Goal: Check status: Check status

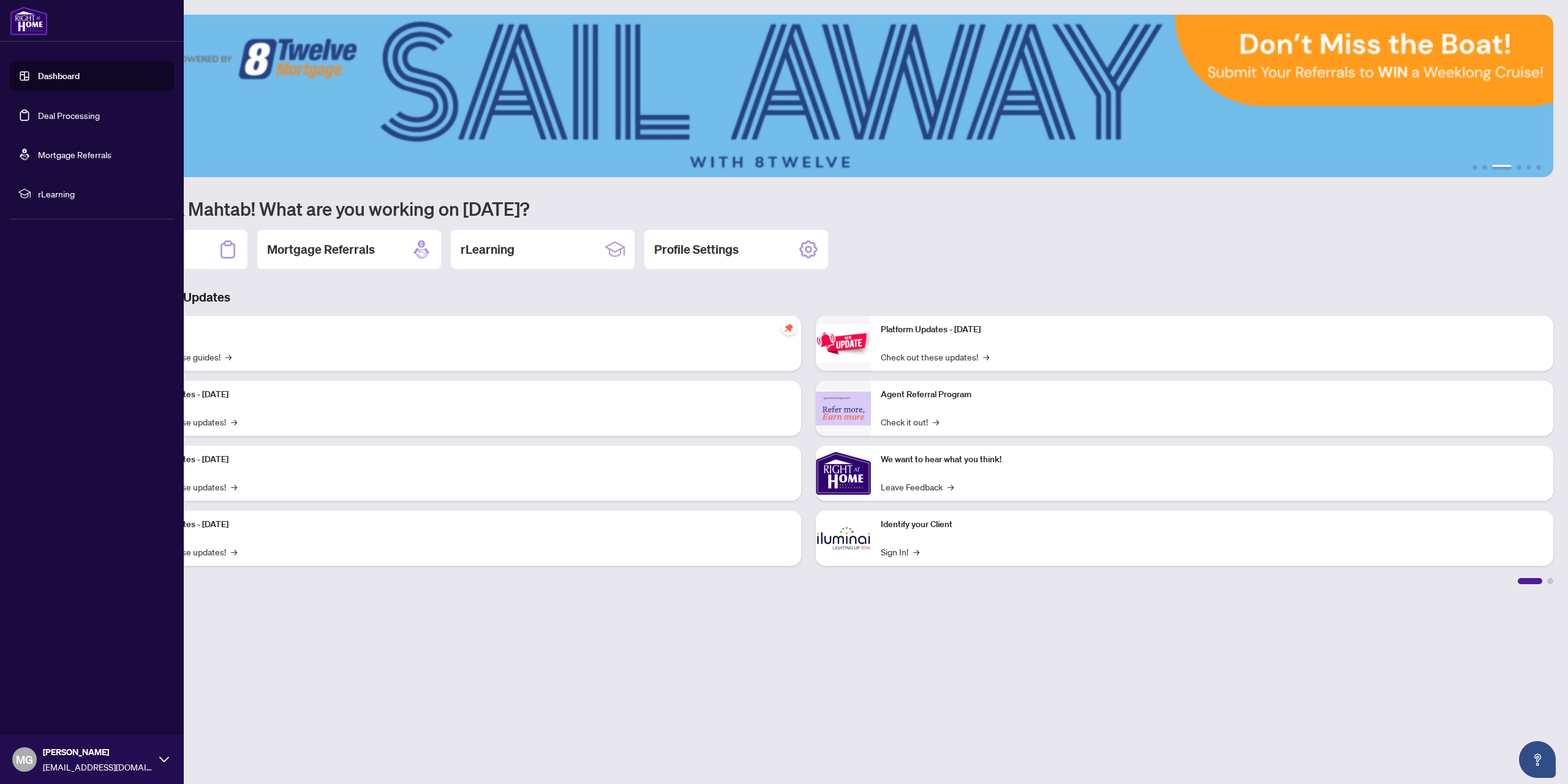
click at [76, 72] on link "Dashboard" at bounding box center [58, 76] width 41 height 11
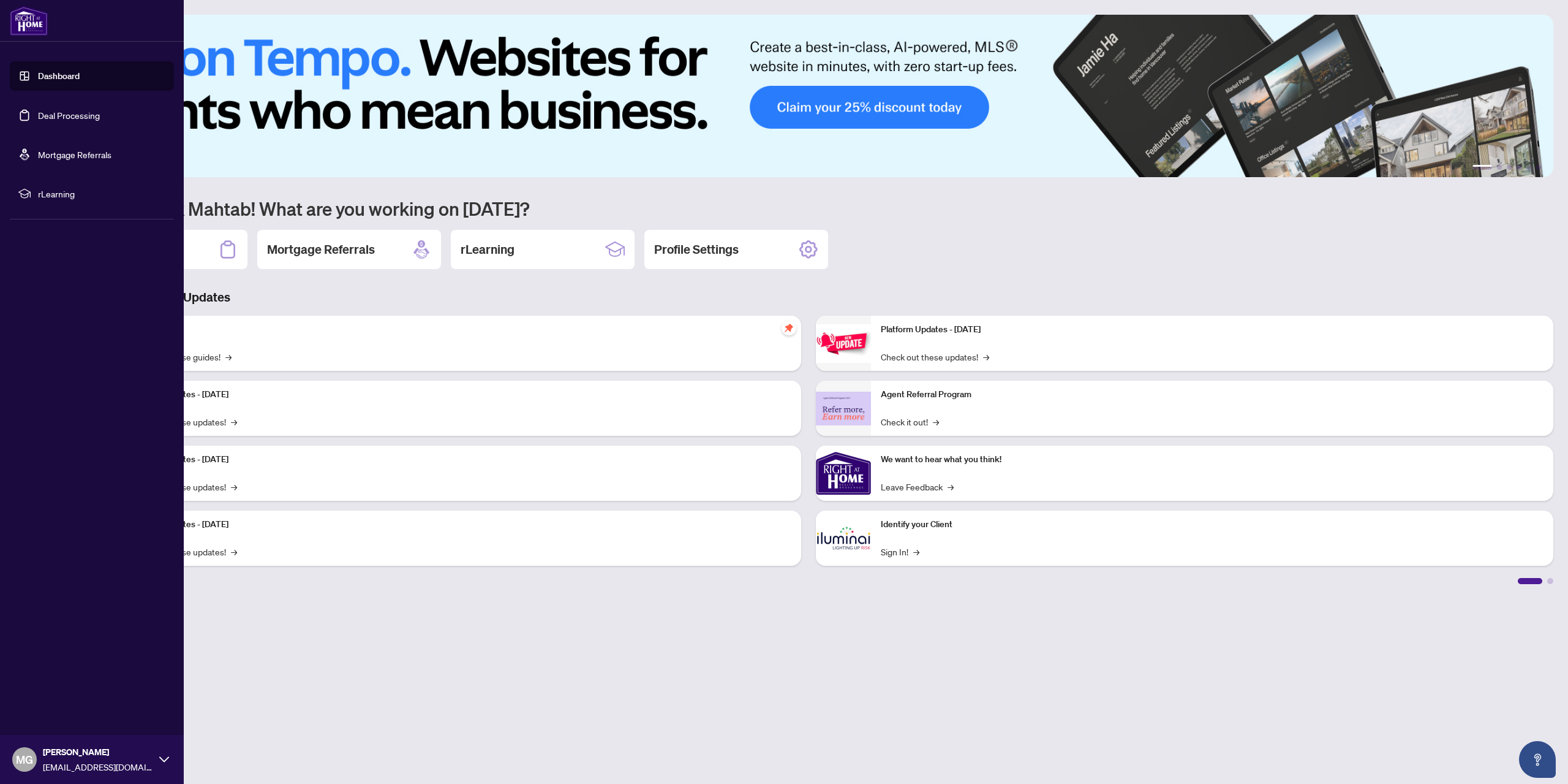
click at [51, 74] on link "Dashboard" at bounding box center [58, 76] width 41 height 11
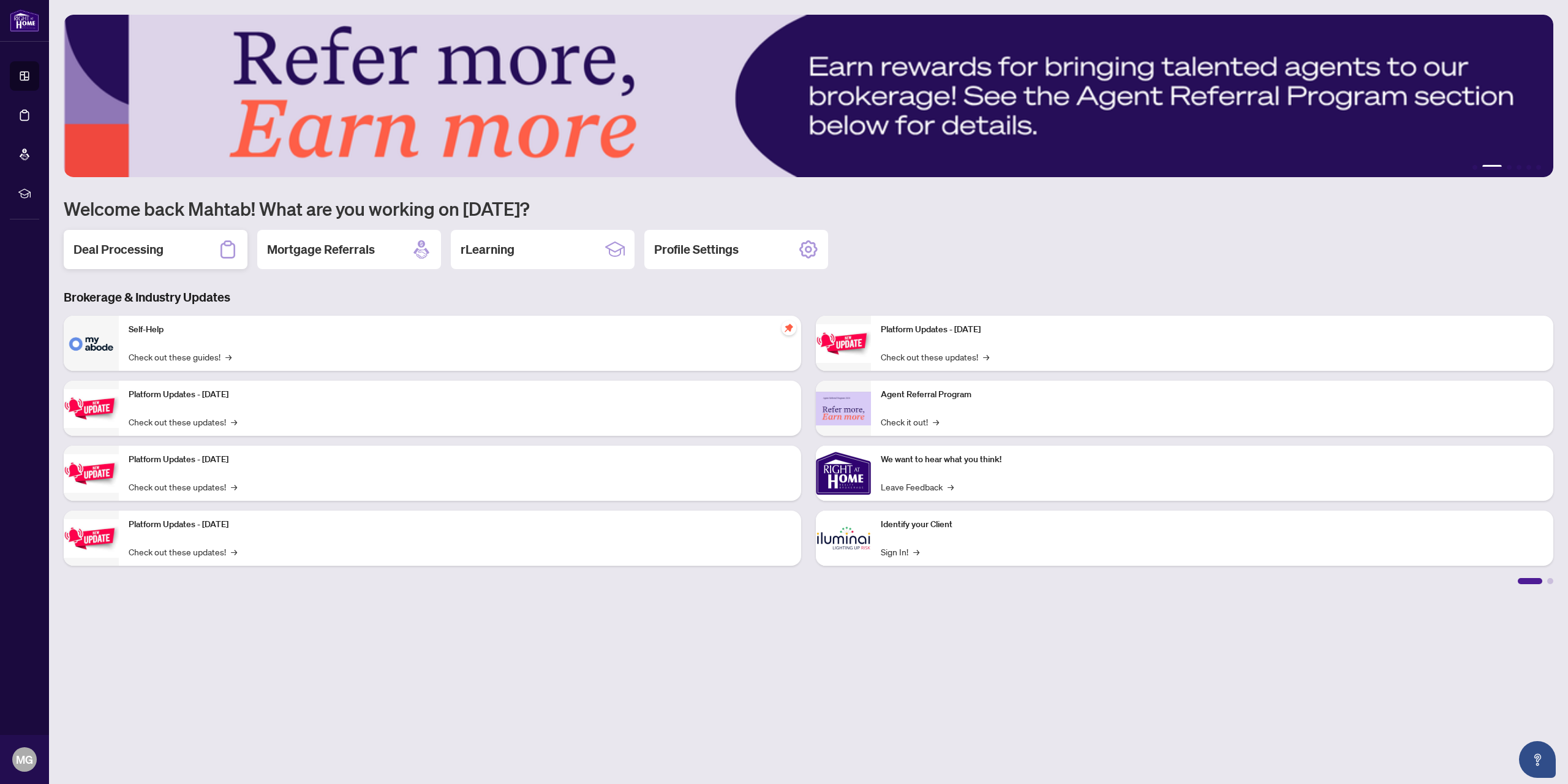
click at [159, 243] on h2 "Deal Processing" at bounding box center [119, 249] width 90 height 17
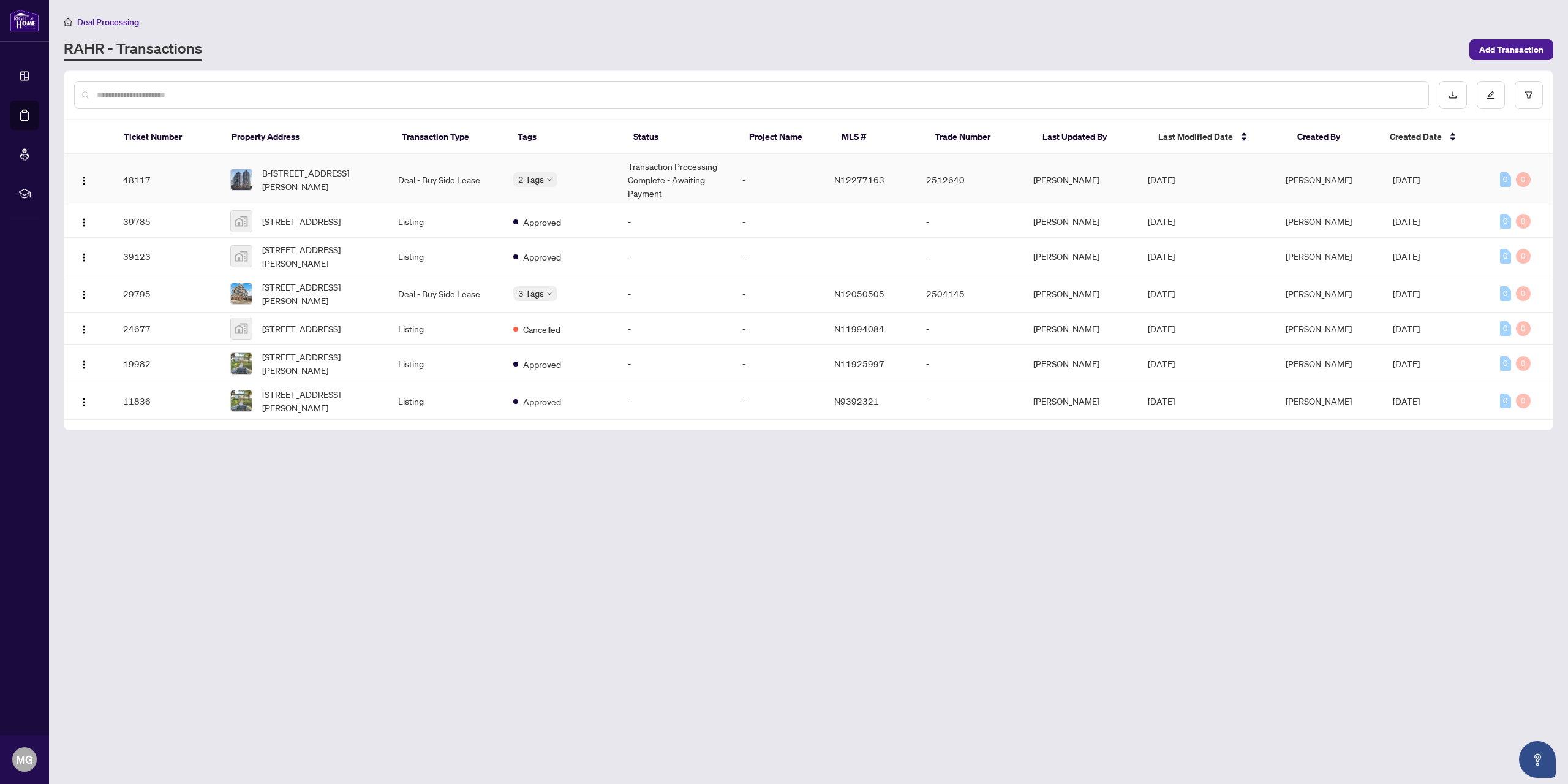
click at [675, 178] on td "Transaction Processing Complete - Awaiting Payment" at bounding box center [675, 180] width 114 height 51
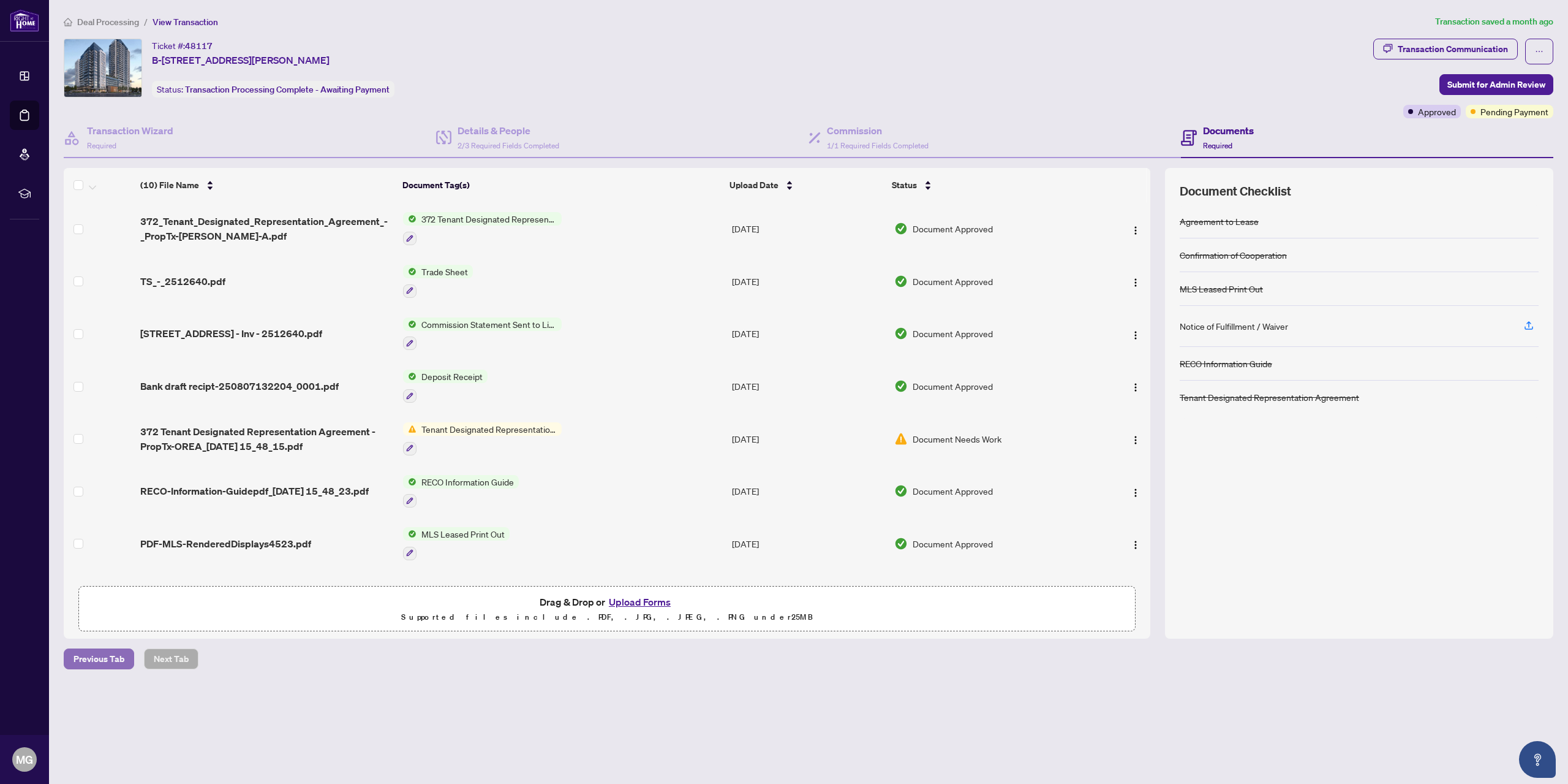
click at [102, 653] on span "Previous Tab" at bounding box center [99, 659] width 51 height 20
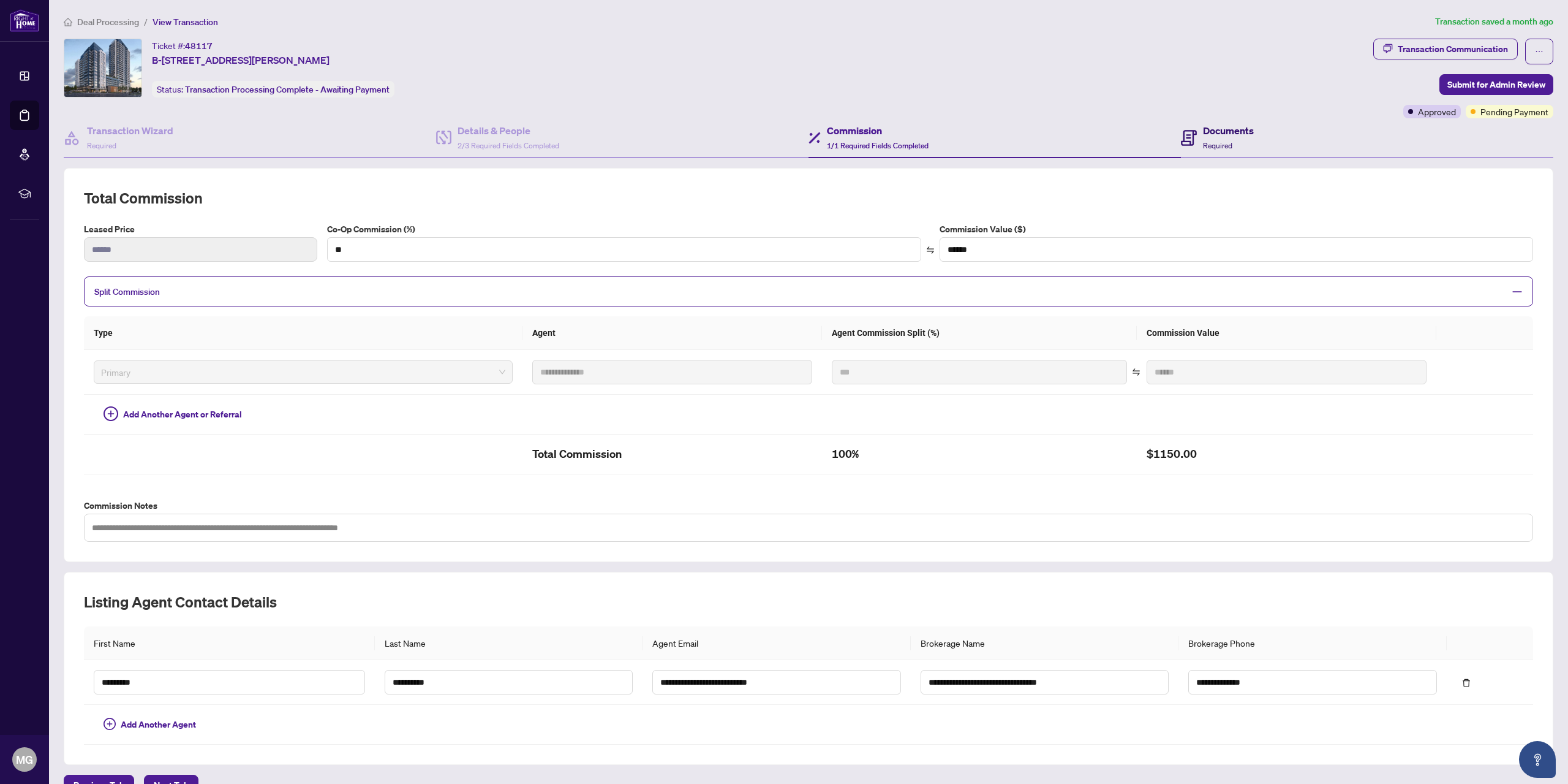
click at [1221, 141] on span "Required" at bounding box center [1217, 146] width 30 height 9
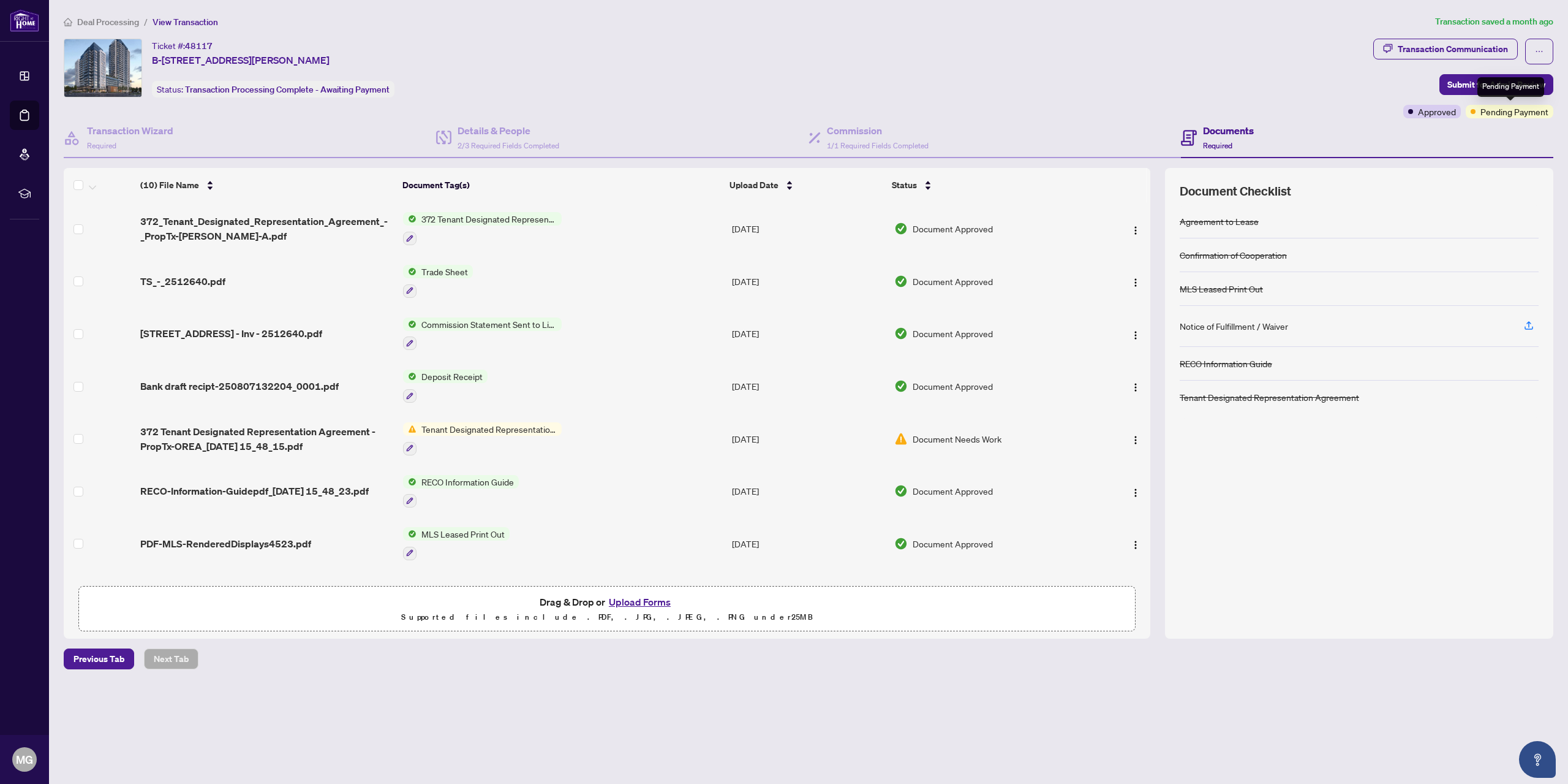
click at [1521, 111] on span "Pending Payment" at bounding box center [1514, 111] width 68 height 13
click at [456, 425] on span "Tenant Designated Representation Agreement" at bounding box center [489, 429] width 146 height 13
click at [412, 423] on img at bounding box center [409, 429] width 13 height 13
click at [918, 432] on span "Document Needs Work" at bounding box center [956, 438] width 89 height 13
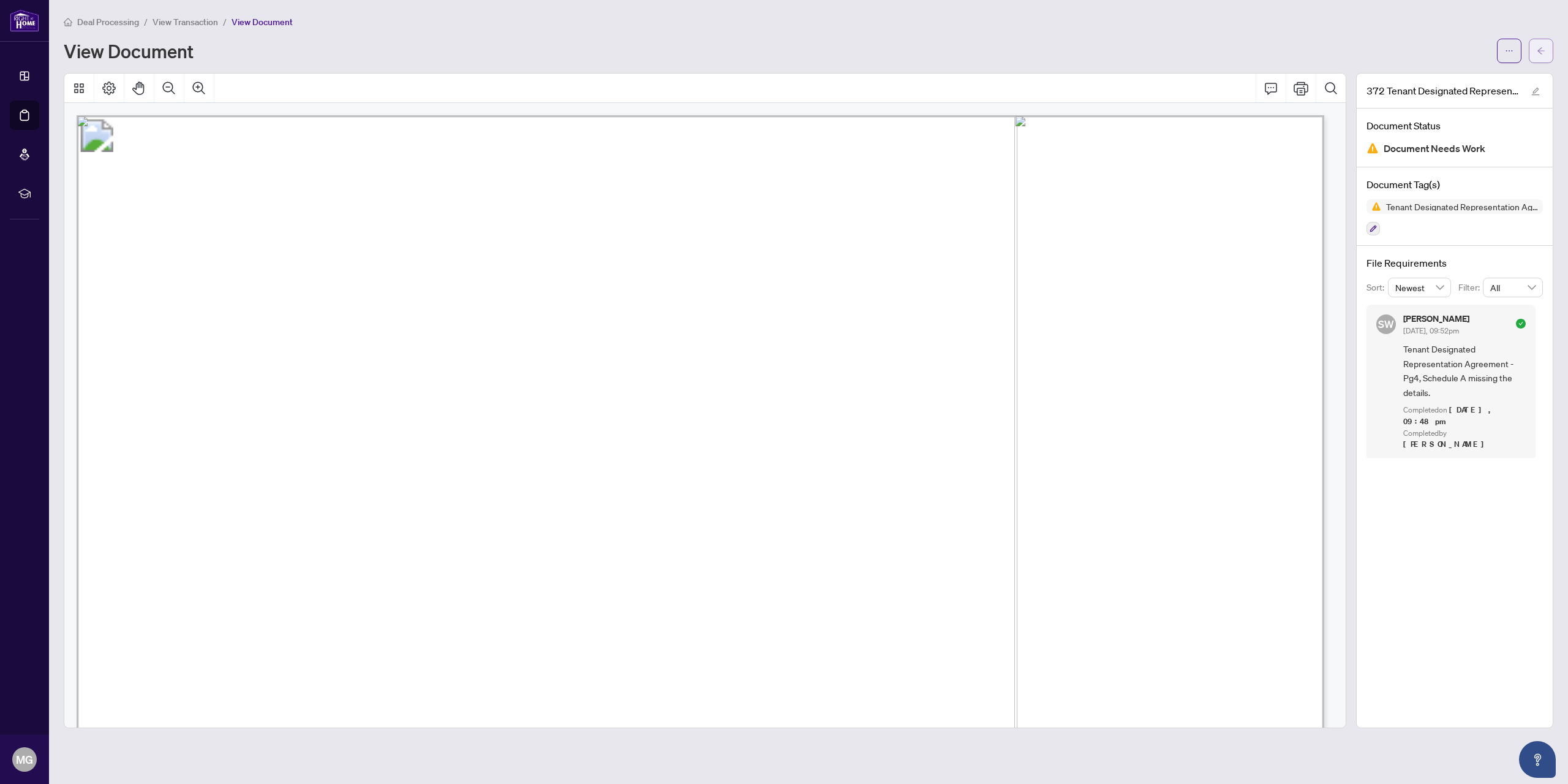
click at [1546, 53] on button "button" at bounding box center [1540, 50] width 24 height 24
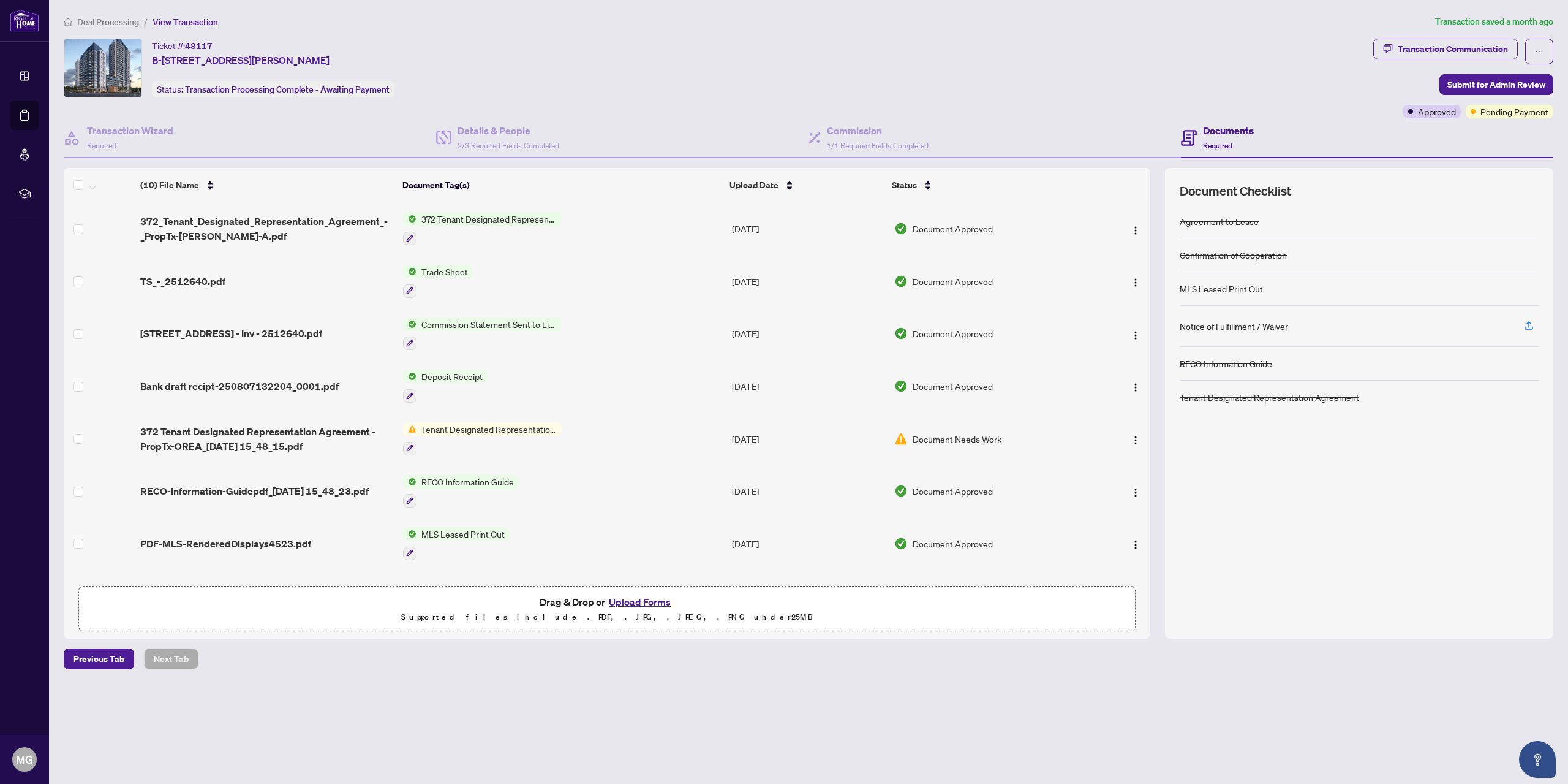
click at [959, 231] on span "Document Approved" at bounding box center [952, 228] width 80 height 13
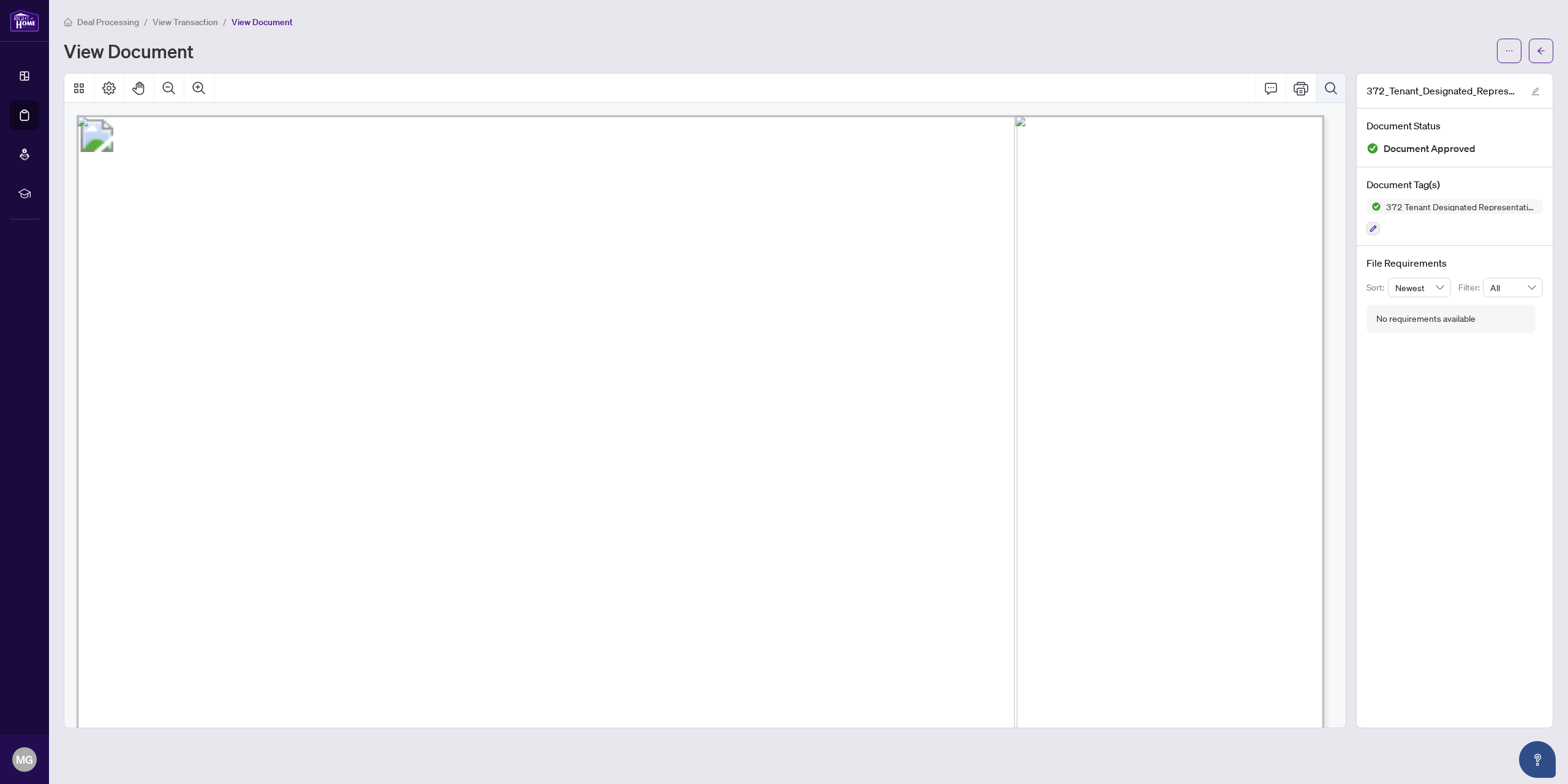
click at [1329, 95] on button "Search Document" at bounding box center [1331, 88] width 30 height 30
click at [615, 217] on span "Agreement" at bounding box center [528, 234] width 172 height 42
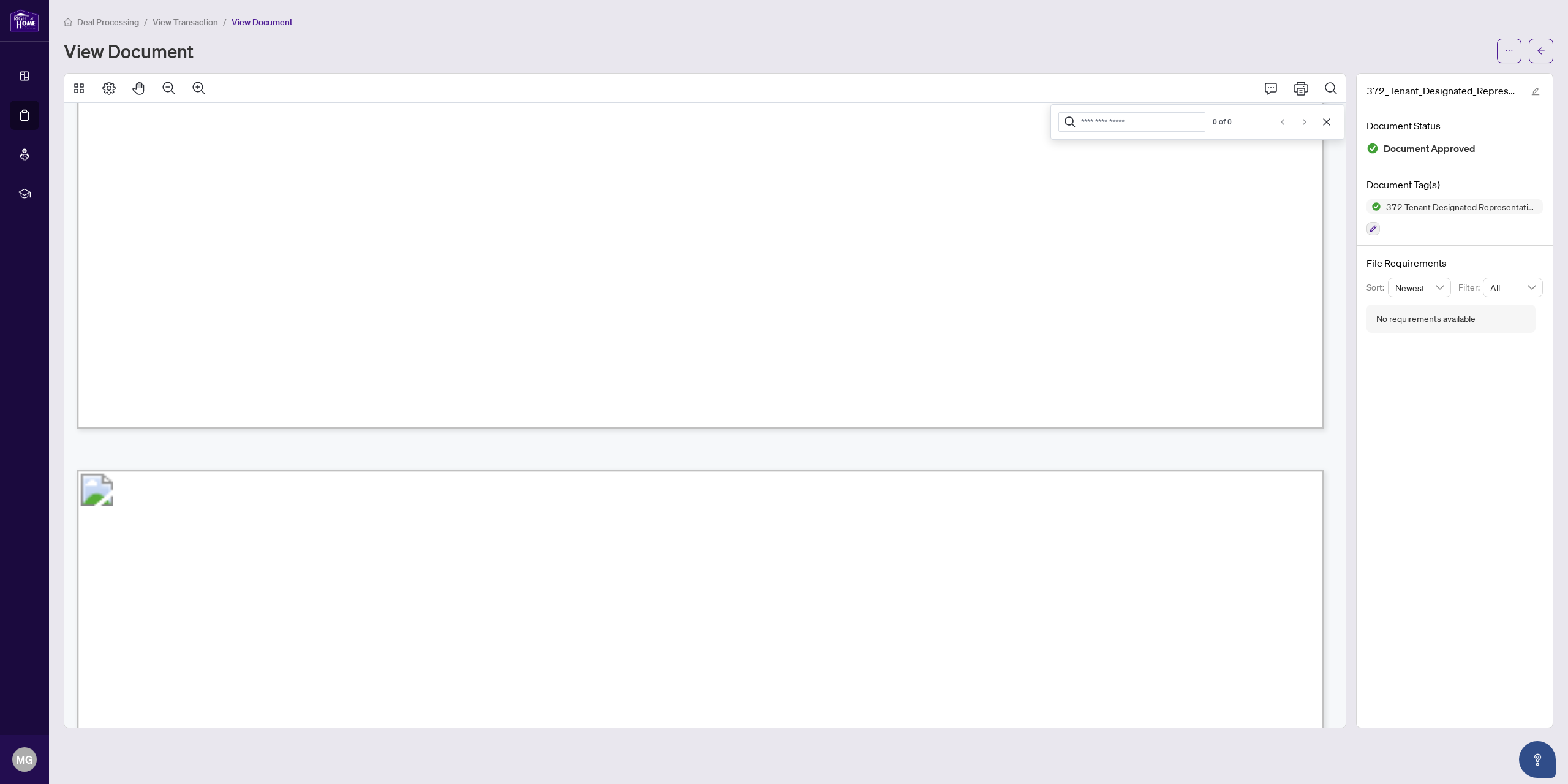
scroll to position [1474, 0]
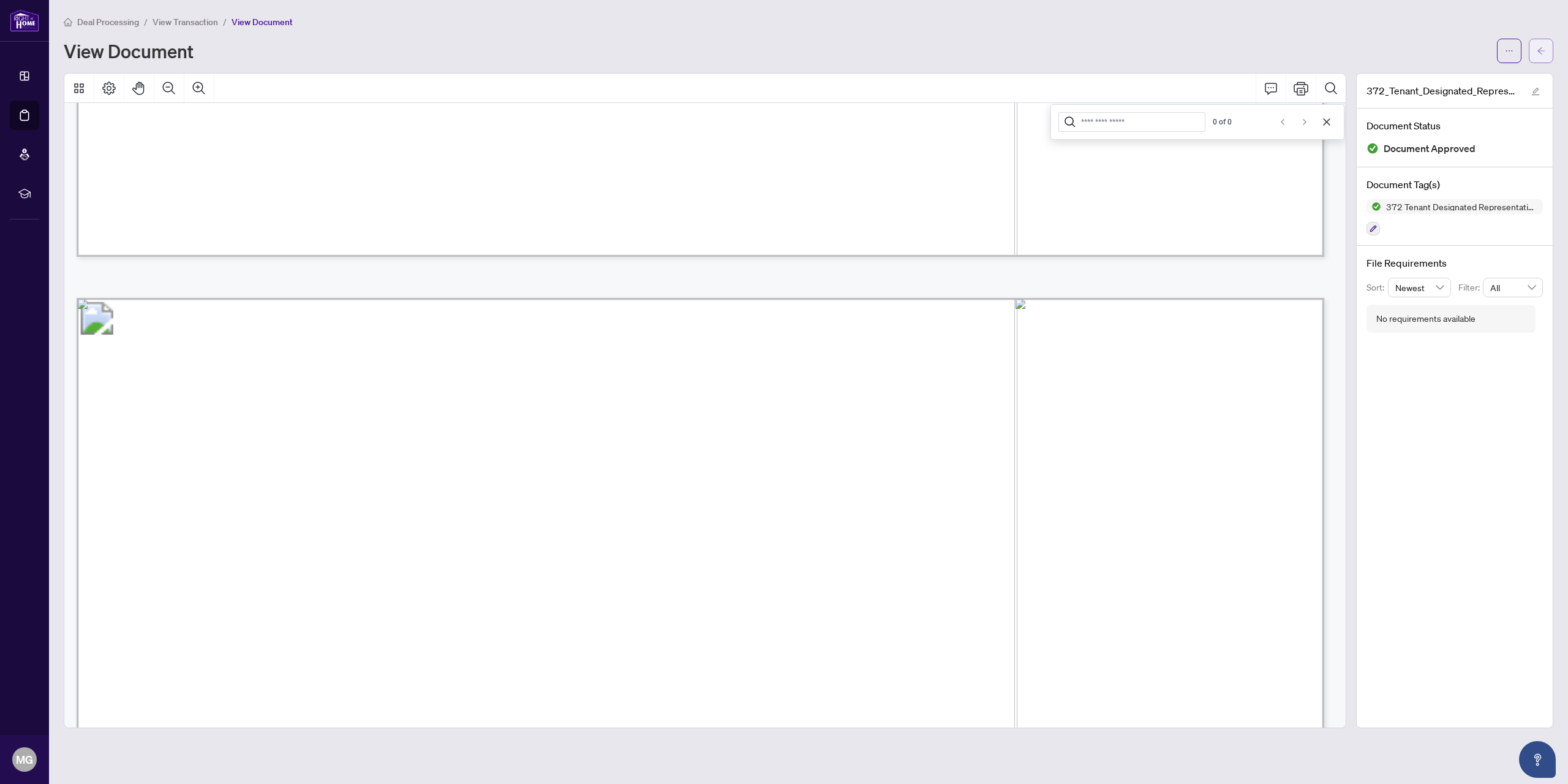
click at [1537, 49] on icon "arrow-left" at bounding box center [1541, 51] width 9 height 9
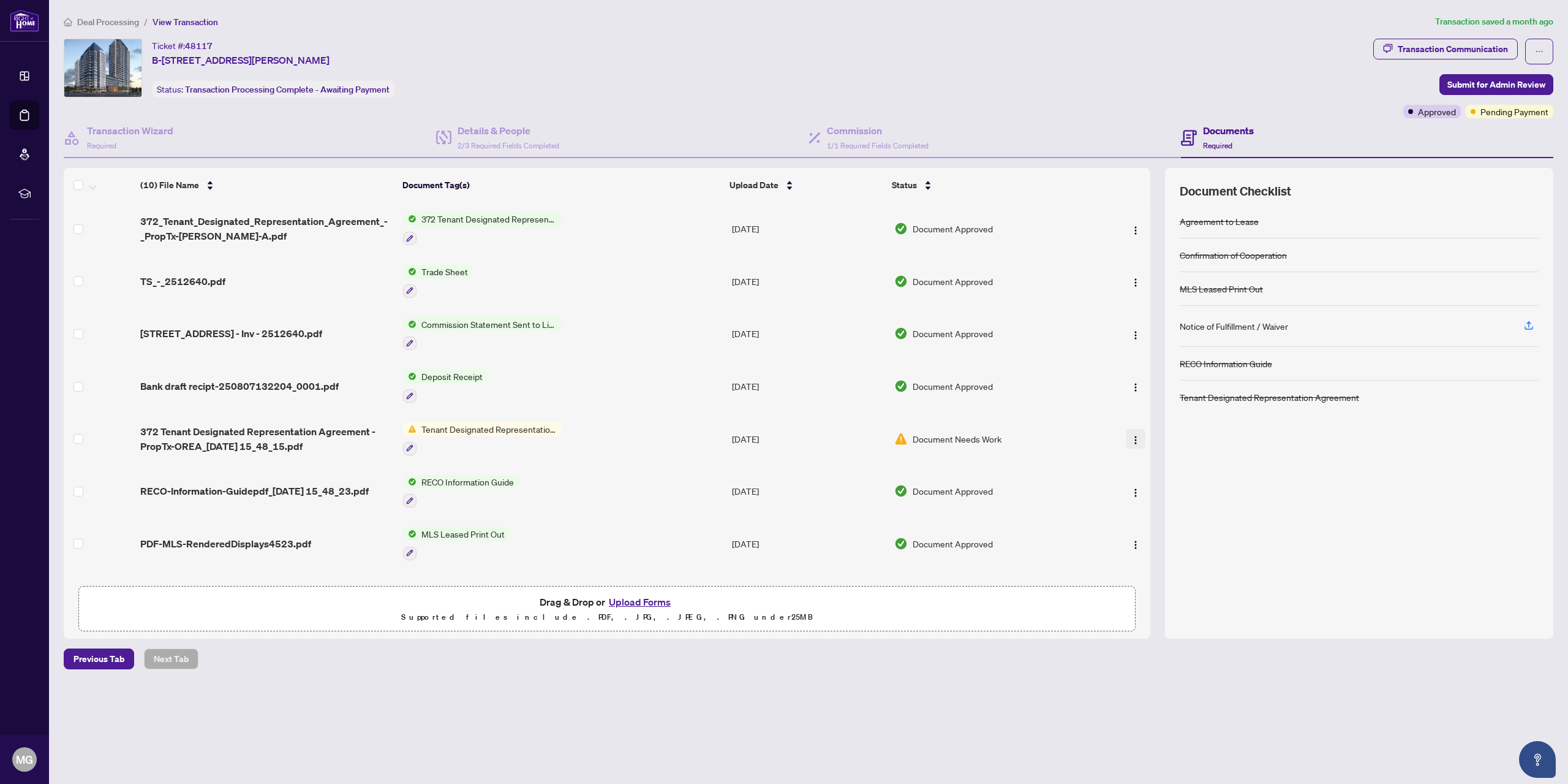
click at [1130, 435] on img "button" at bounding box center [1135, 440] width 10 height 10
click at [926, 649] on div "Previous Tab Next Tab" at bounding box center [808, 658] width 1489 height 21
